Goal: Information Seeking & Learning: Learn about a topic

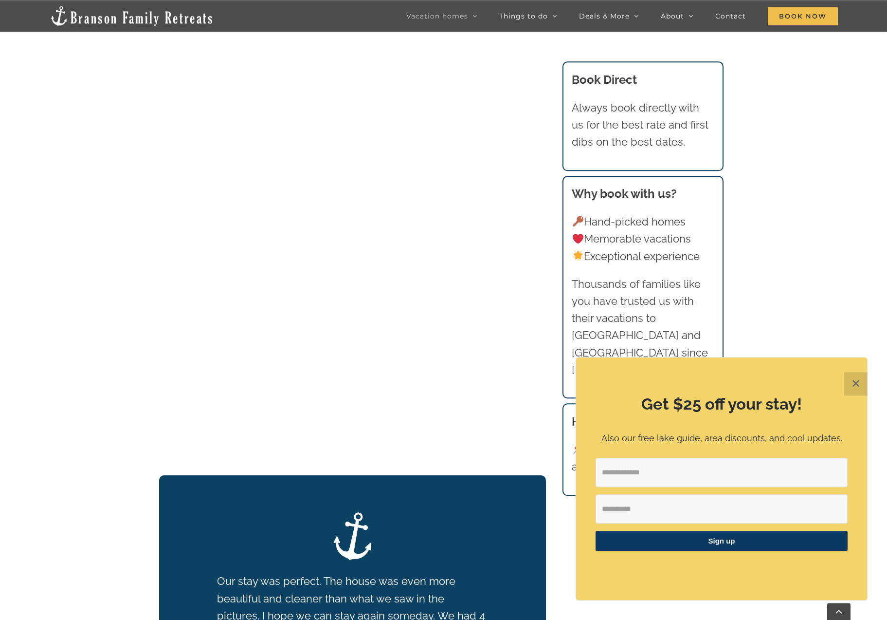
scroll to position [1164, 0]
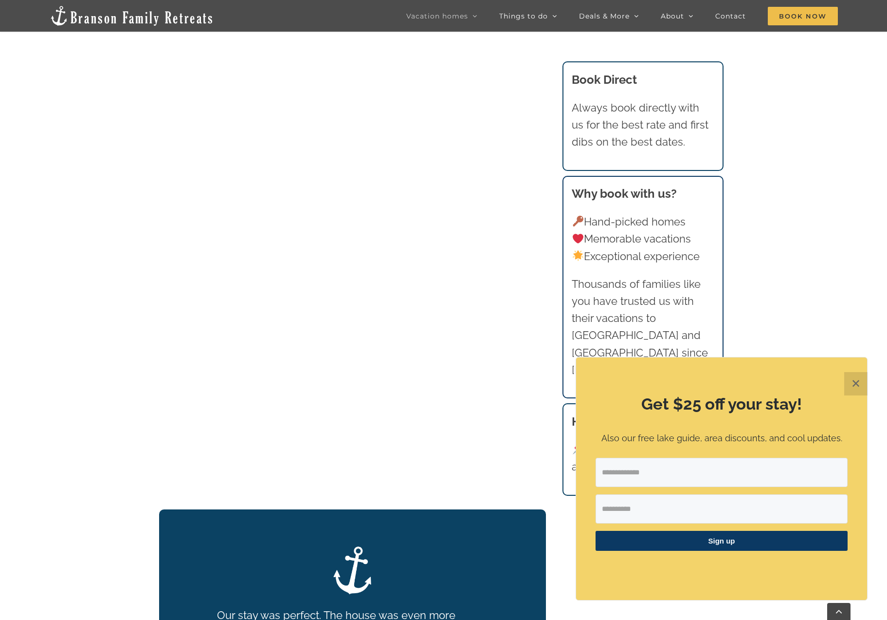
click at [859, 378] on button "✕" at bounding box center [855, 383] width 23 height 23
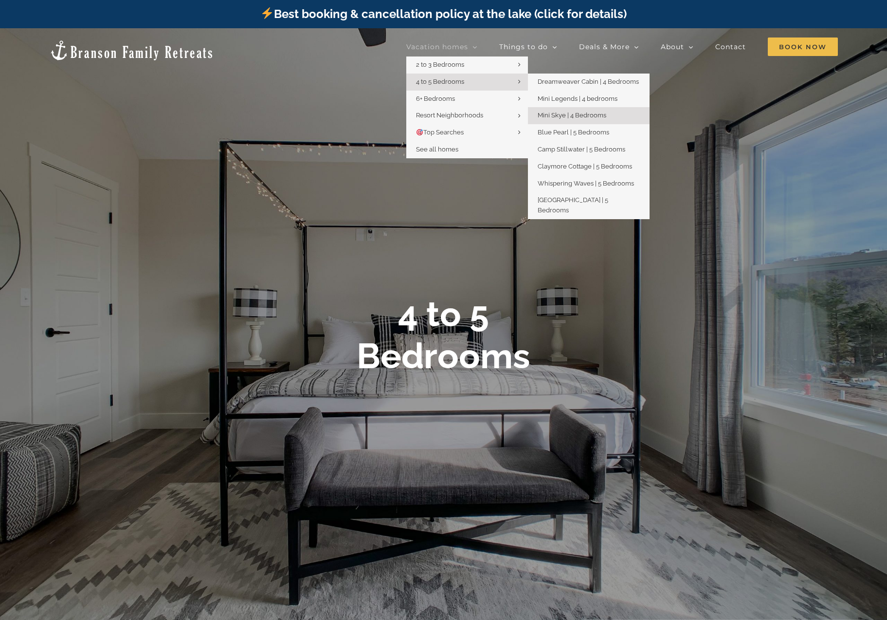
scroll to position [50, 0]
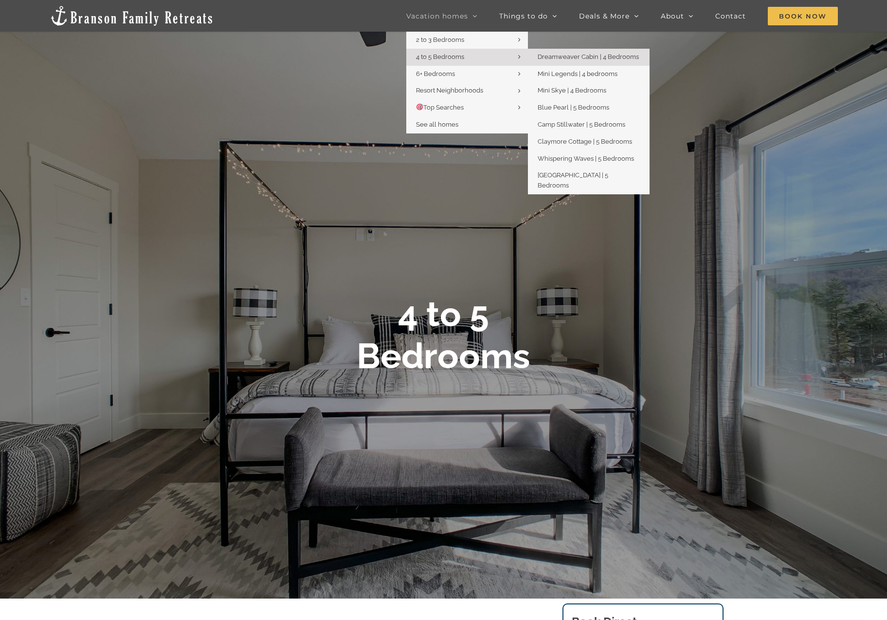
click at [580, 57] on span "Dreamweaver Cabin | 4 Bedrooms" at bounding box center [588, 56] width 101 height 7
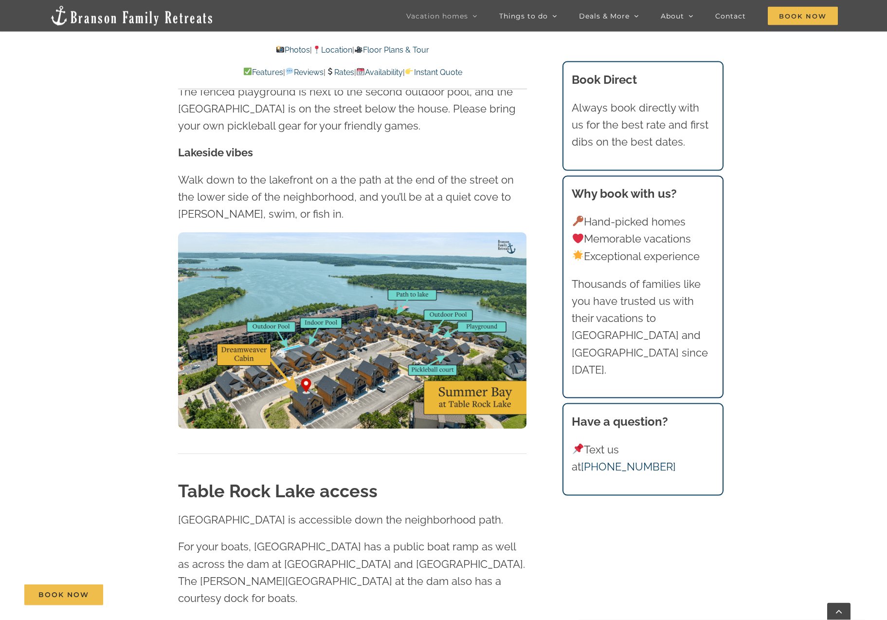
scroll to position [2641, 0]
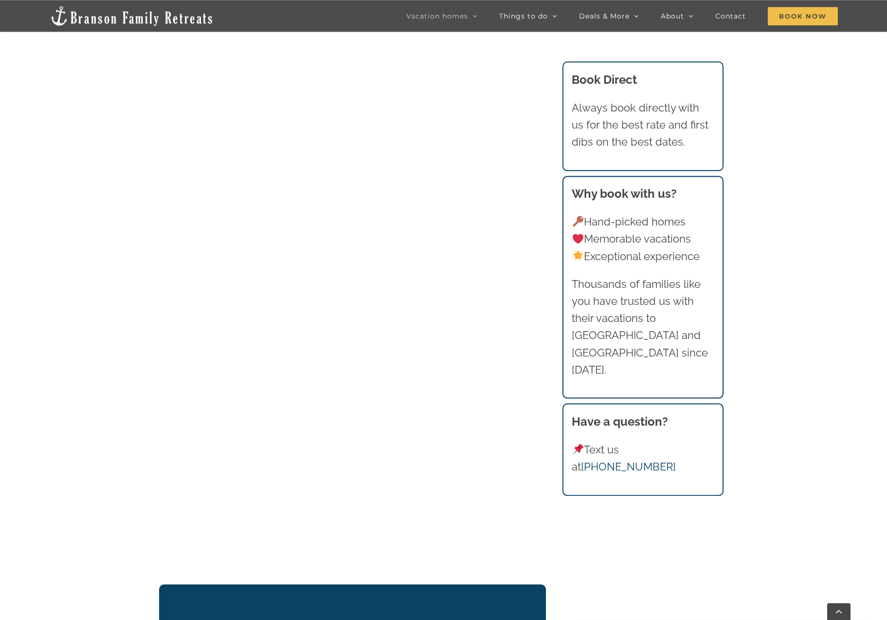
scroll to position [1142, 0]
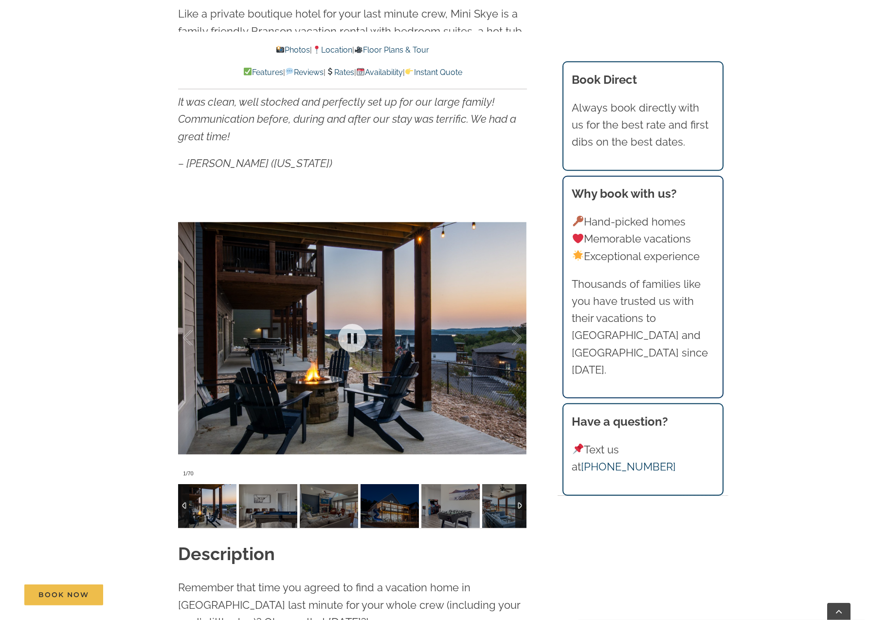
scroll to position [794, 0]
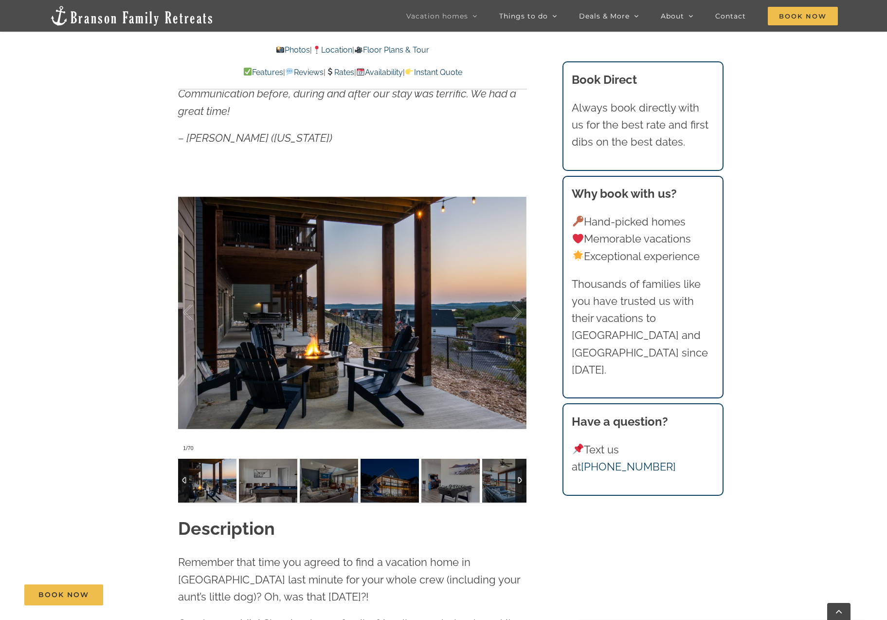
click at [206, 487] on img at bounding box center [207, 481] width 58 height 44
click at [271, 471] on img at bounding box center [268, 481] width 58 height 44
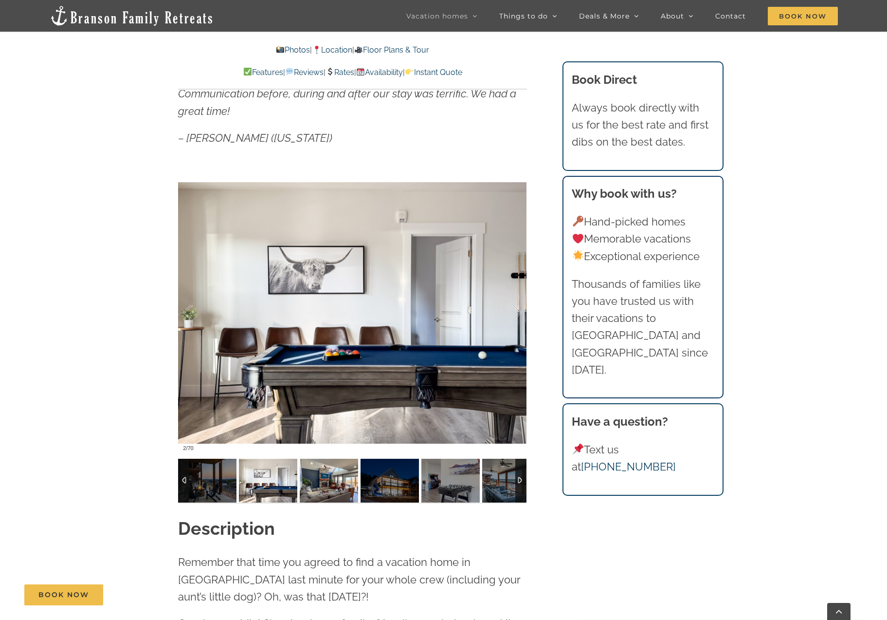
click at [328, 481] on img at bounding box center [329, 481] width 58 height 44
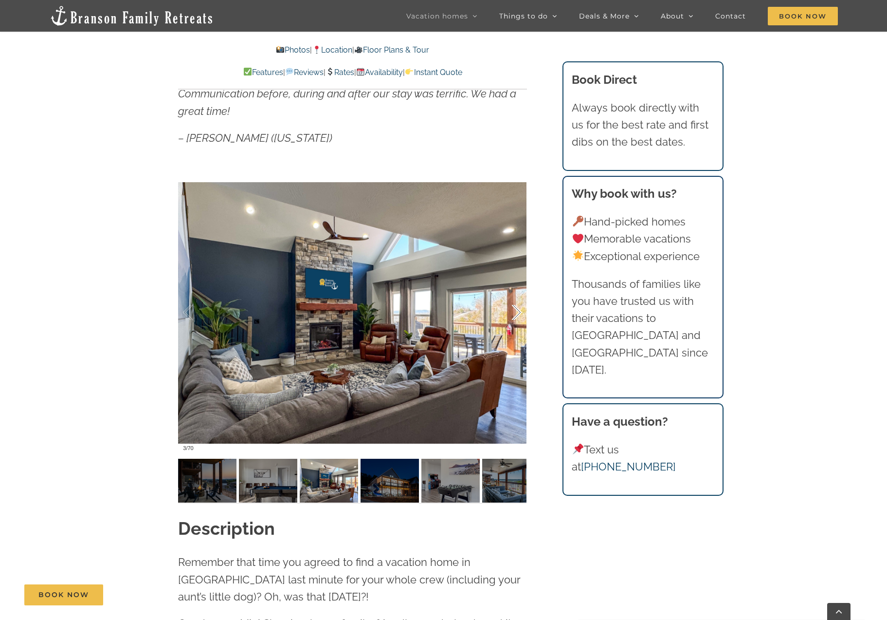
click at [519, 313] on div at bounding box center [507, 312] width 30 height 60
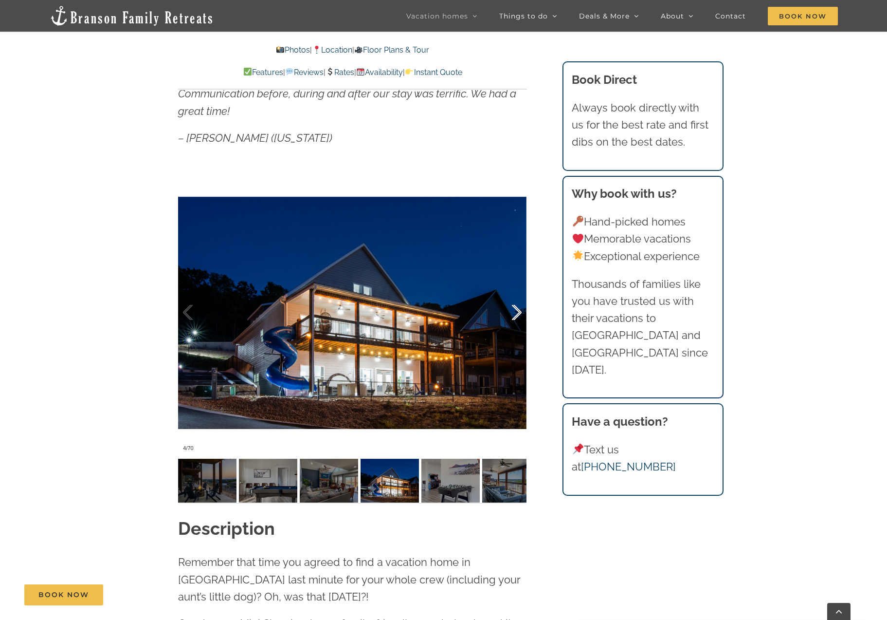
click at [519, 313] on div at bounding box center [507, 312] width 30 height 60
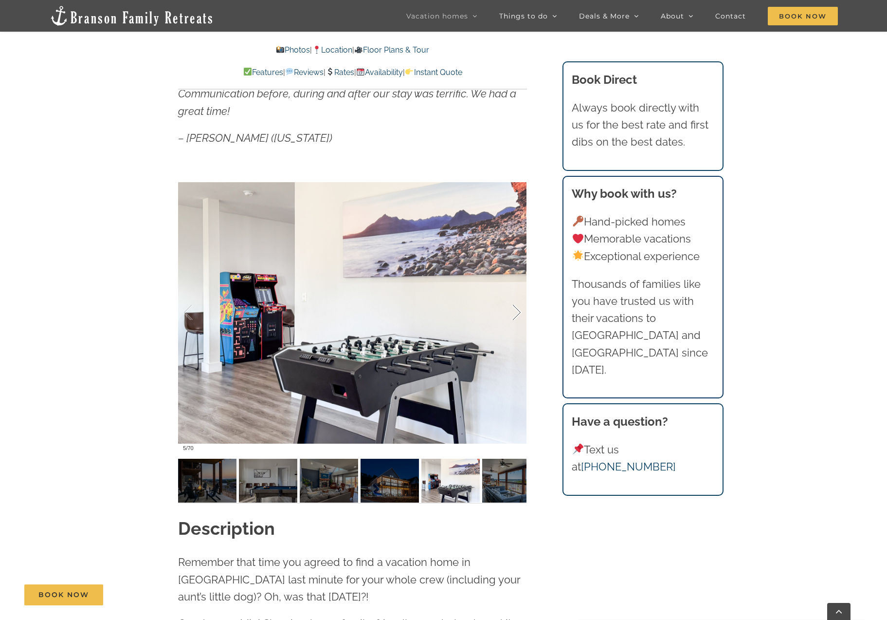
click at [519, 313] on div at bounding box center [507, 312] width 30 height 60
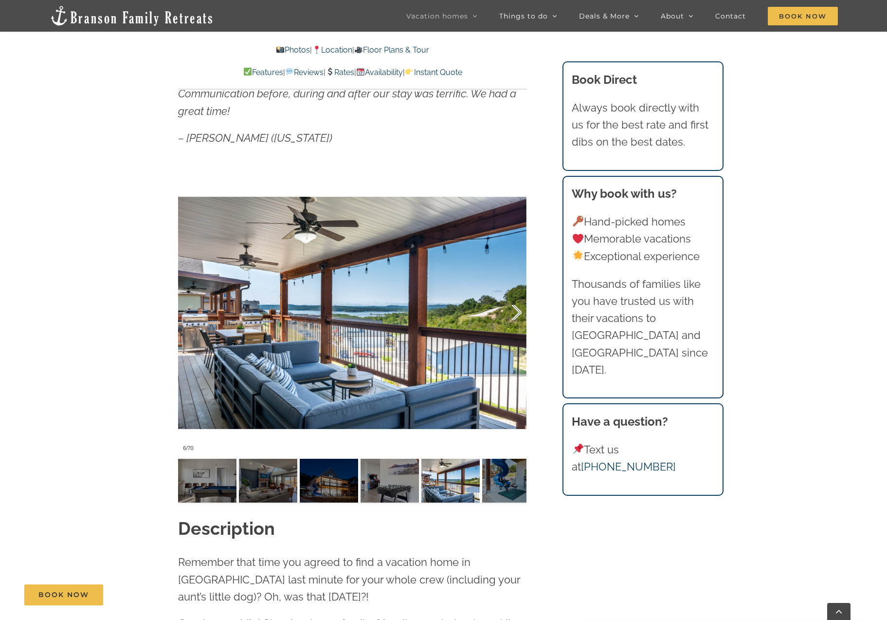
click at [519, 313] on div at bounding box center [507, 312] width 30 height 60
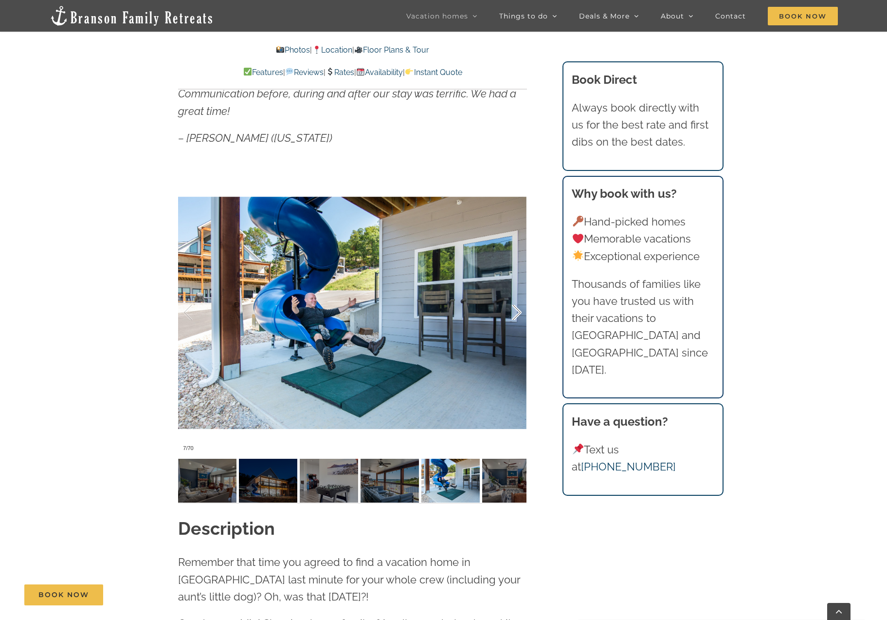
click at [519, 313] on div at bounding box center [507, 312] width 30 height 60
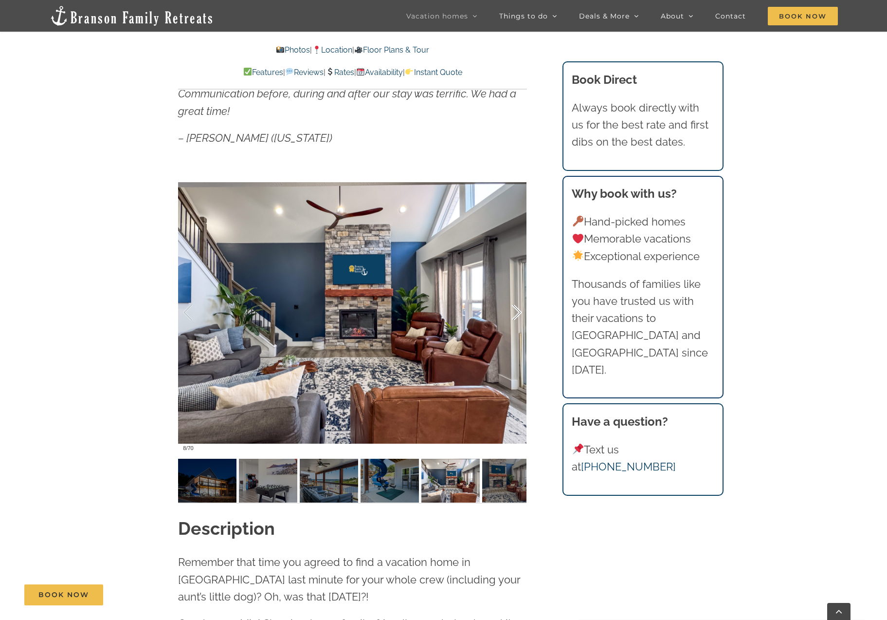
click at [519, 313] on div at bounding box center [507, 312] width 30 height 60
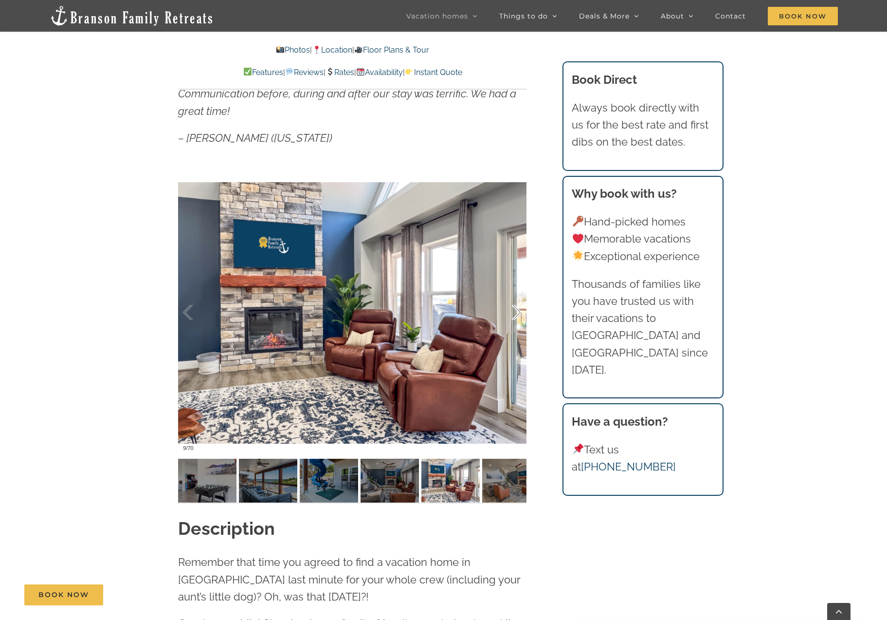
click at [519, 313] on div at bounding box center [507, 312] width 30 height 60
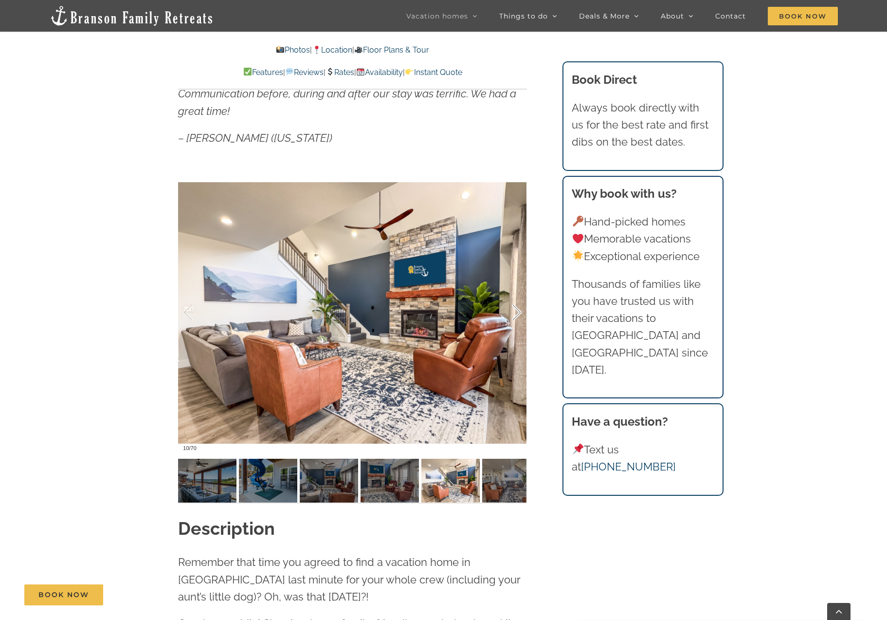
click at [519, 313] on div at bounding box center [507, 312] width 30 height 60
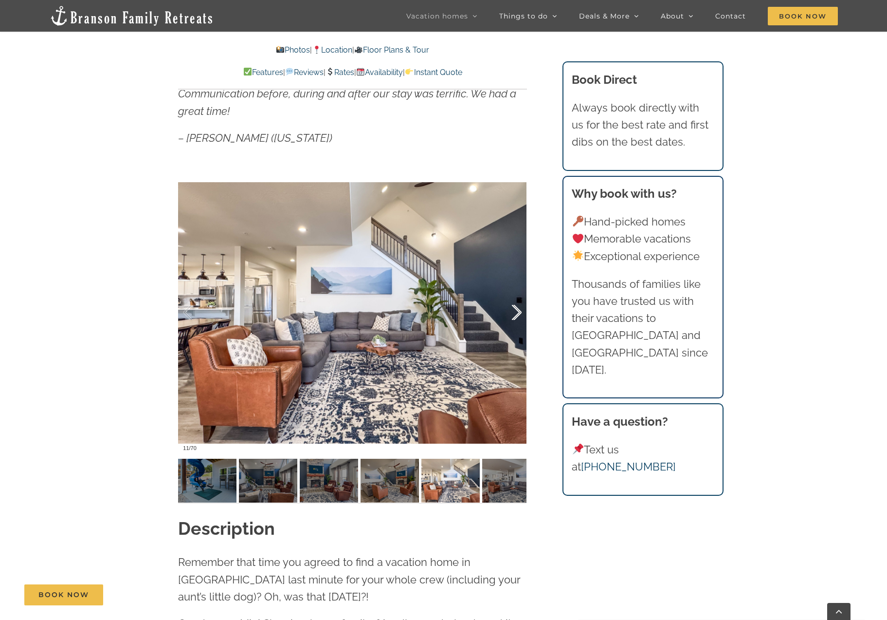
click at [519, 313] on div at bounding box center [507, 312] width 30 height 60
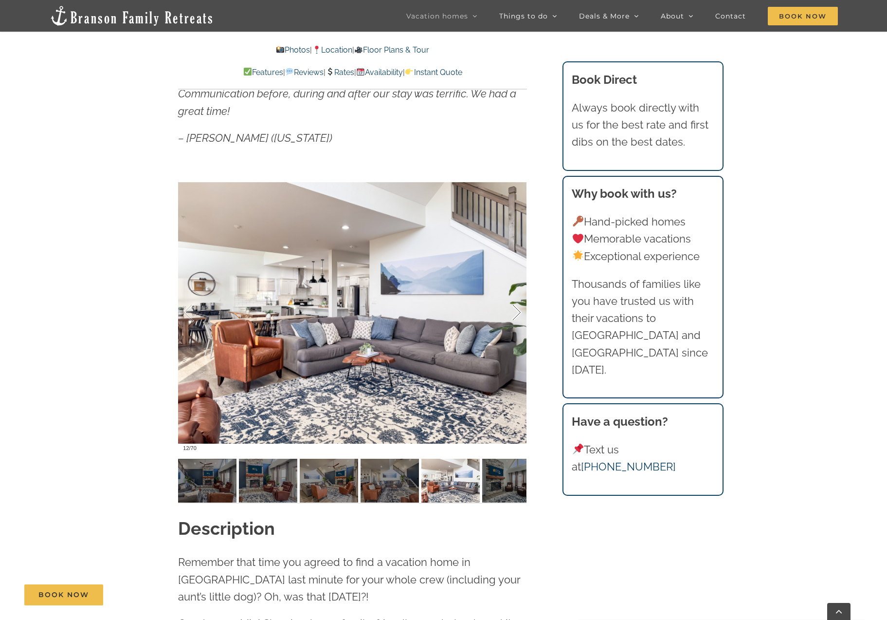
click at [519, 313] on div at bounding box center [507, 312] width 30 height 60
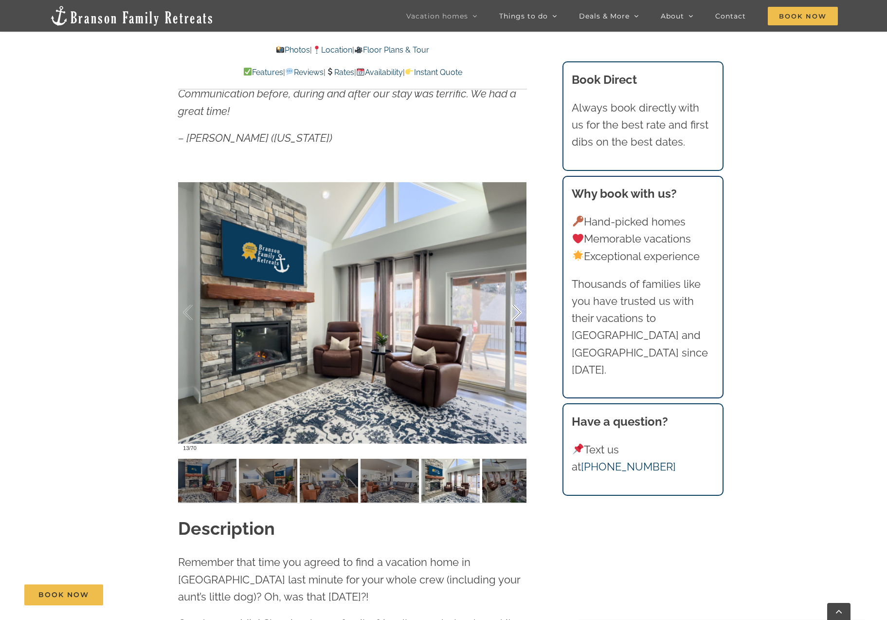
click at [519, 313] on div at bounding box center [507, 312] width 30 height 60
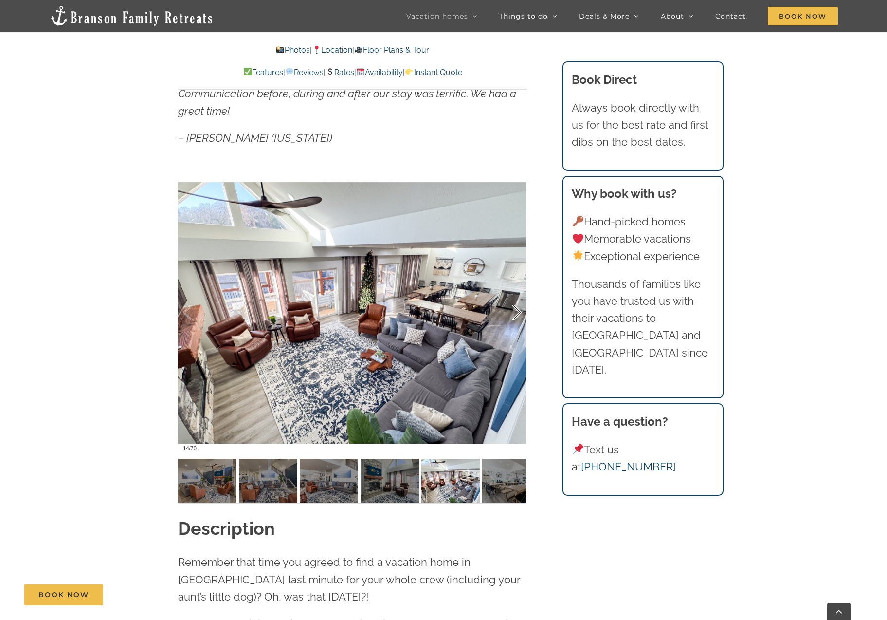
click at [519, 313] on div at bounding box center [507, 312] width 30 height 60
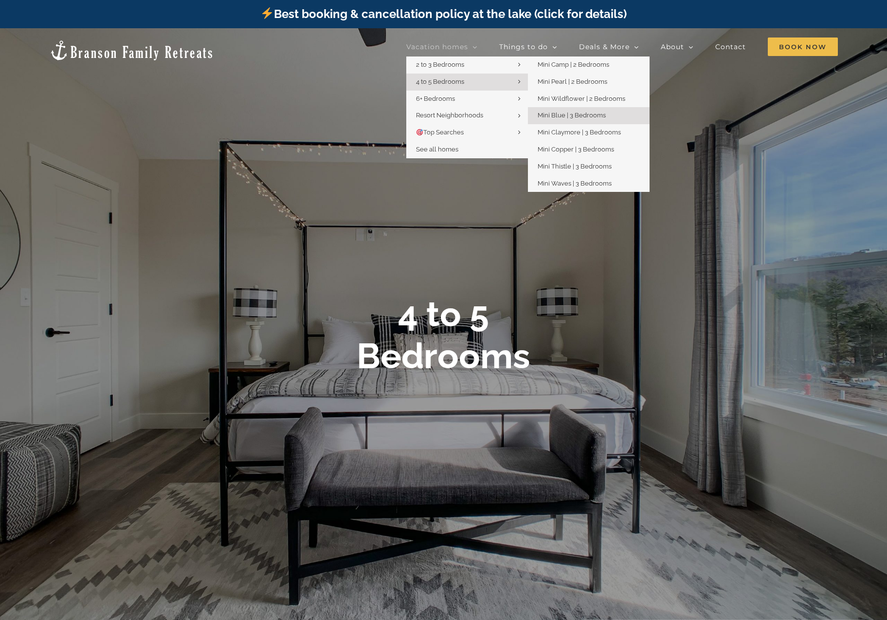
click at [588, 118] on span "Mini Blue | 3 Bedrooms" at bounding box center [572, 114] width 68 height 7
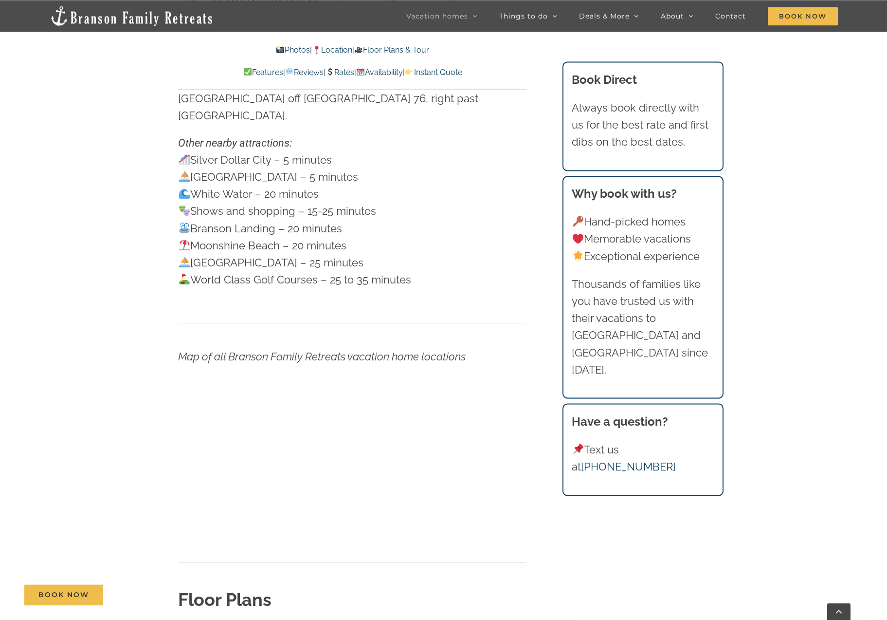
scroll to position [3242, 0]
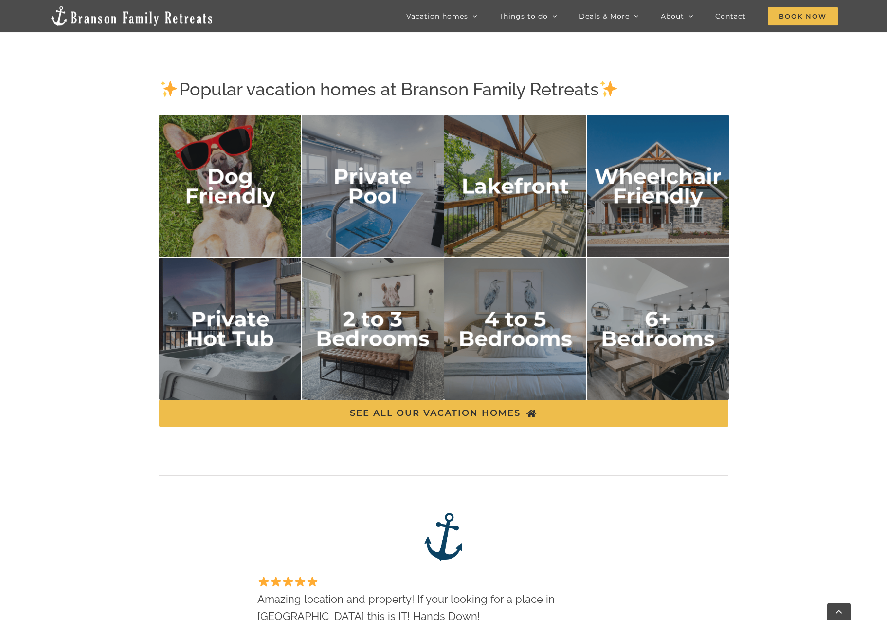
scroll to position [1787, 0]
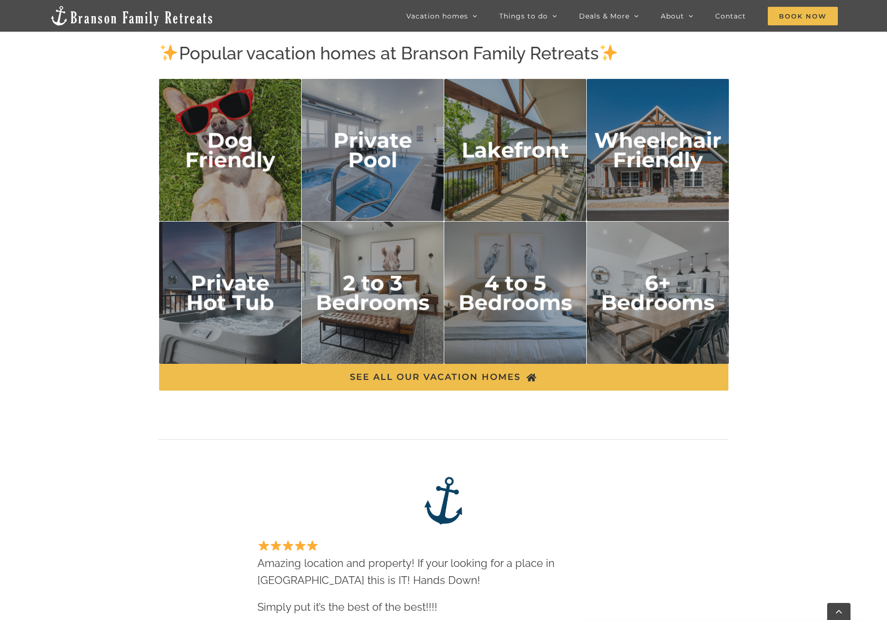
click at [514, 297] on img "4 to 5 bedrooms" at bounding box center [515, 292] width 143 height 143
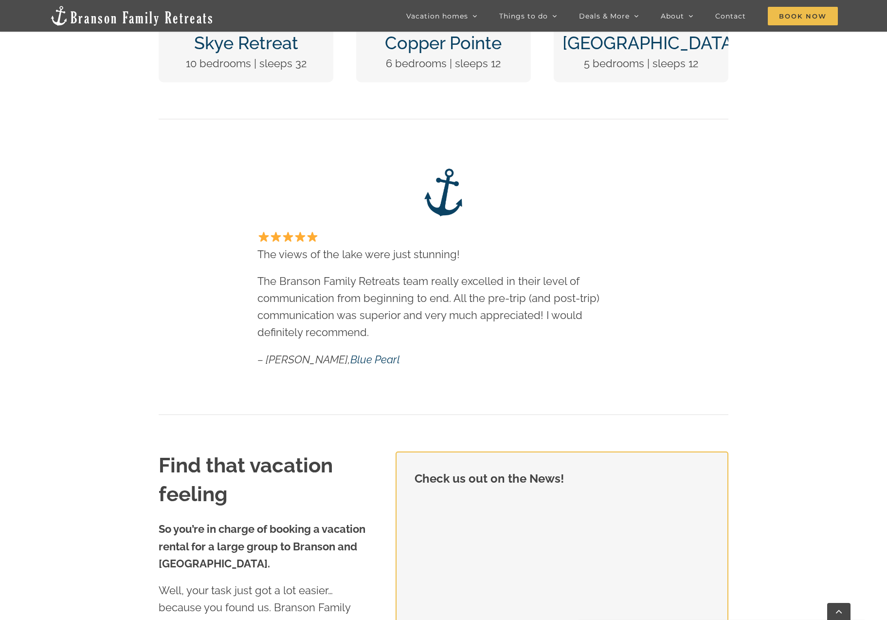
scroll to position [647, 0]
